Goal: Task Accomplishment & Management: Manage account settings

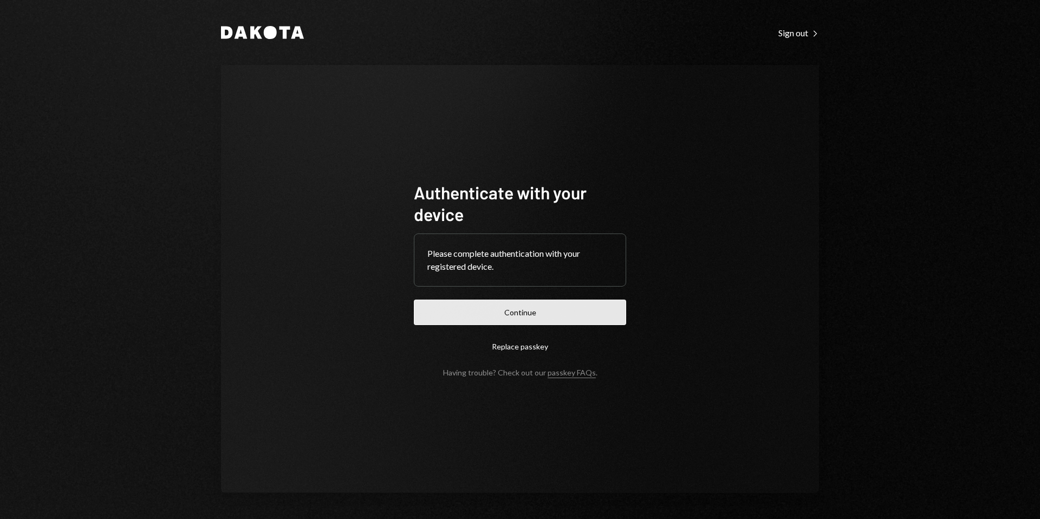
click at [541, 319] on button "Continue" at bounding box center [520, 311] width 212 height 25
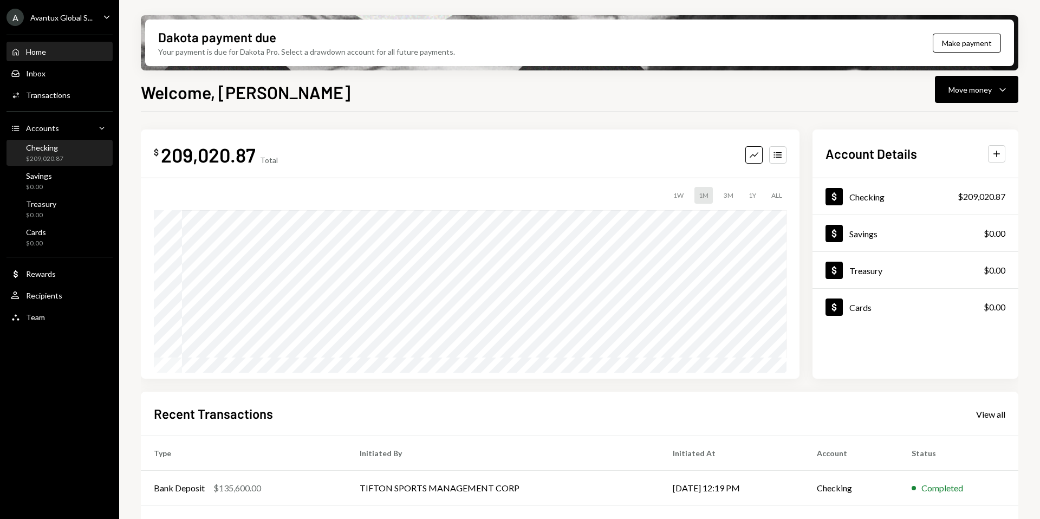
click at [57, 158] on div "$209,020.87" at bounding box center [44, 158] width 37 height 9
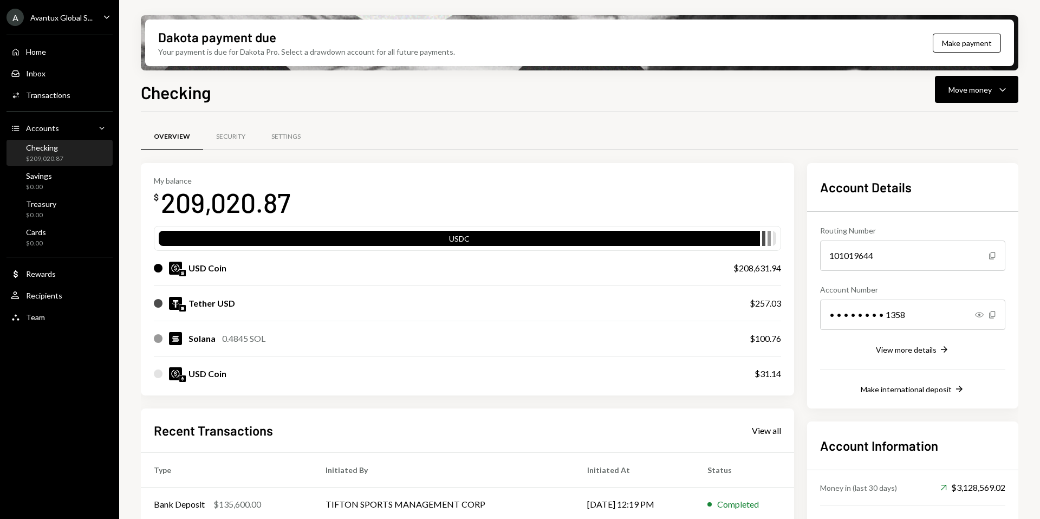
click at [56, 14] on div "Avantux Global S..." at bounding box center [61, 17] width 62 height 9
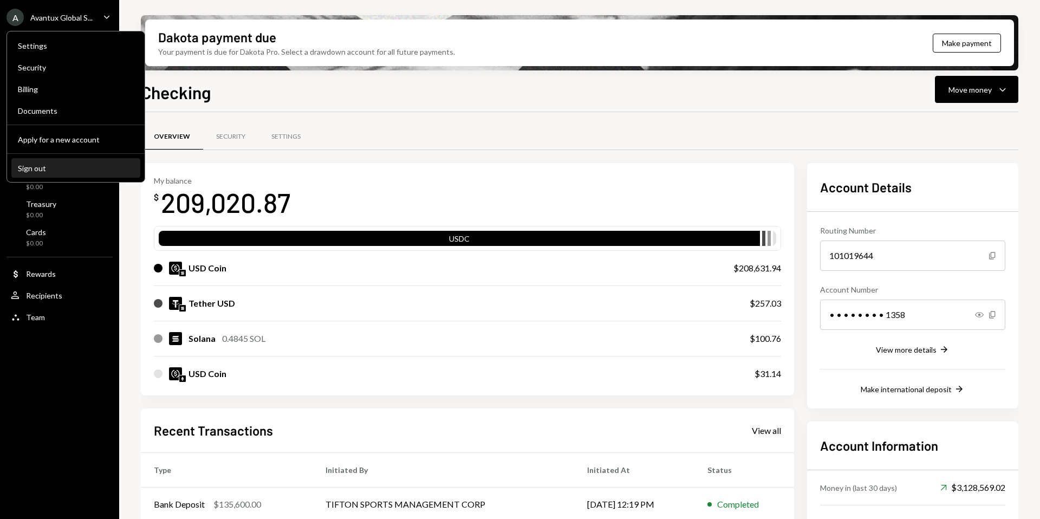
click at [51, 171] on div "Sign out" at bounding box center [76, 168] width 116 height 9
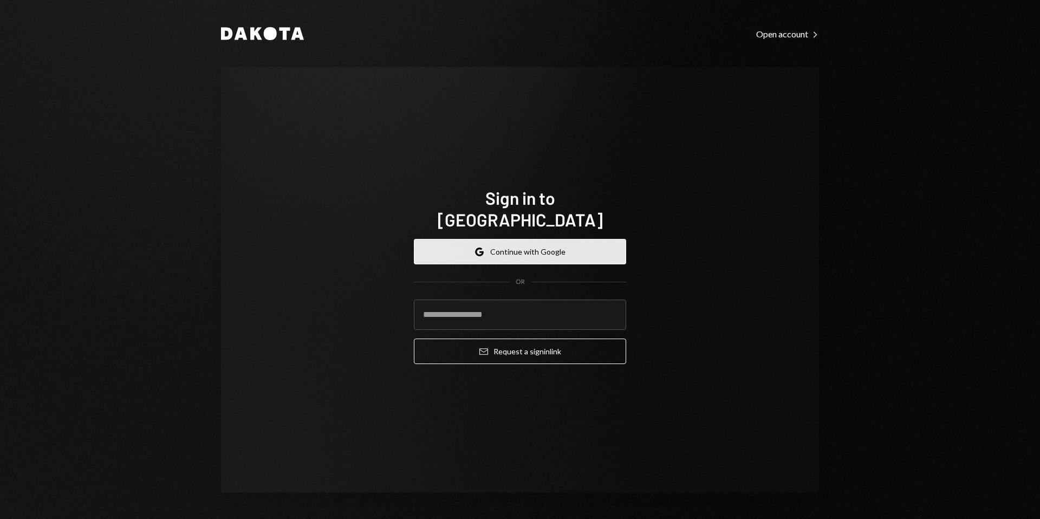
click at [511, 239] on button "Google Continue with Google" at bounding box center [520, 251] width 212 height 25
